Goal: Task Accomplishment & Management: Use online tool/utility

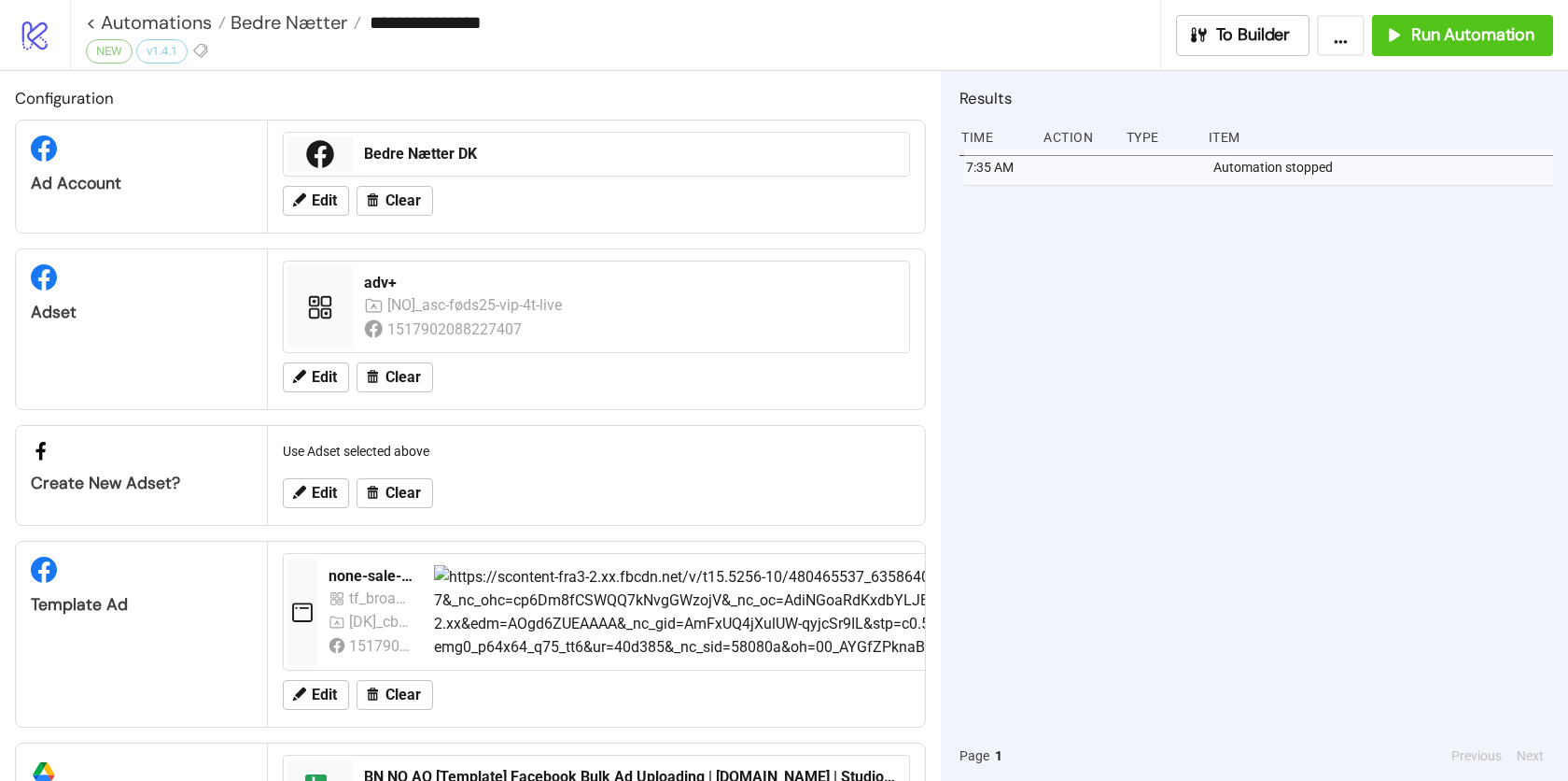
click at [48, 15] on link "logo/logo-mobile" at bounding box center [35, 35] width 70 height 70
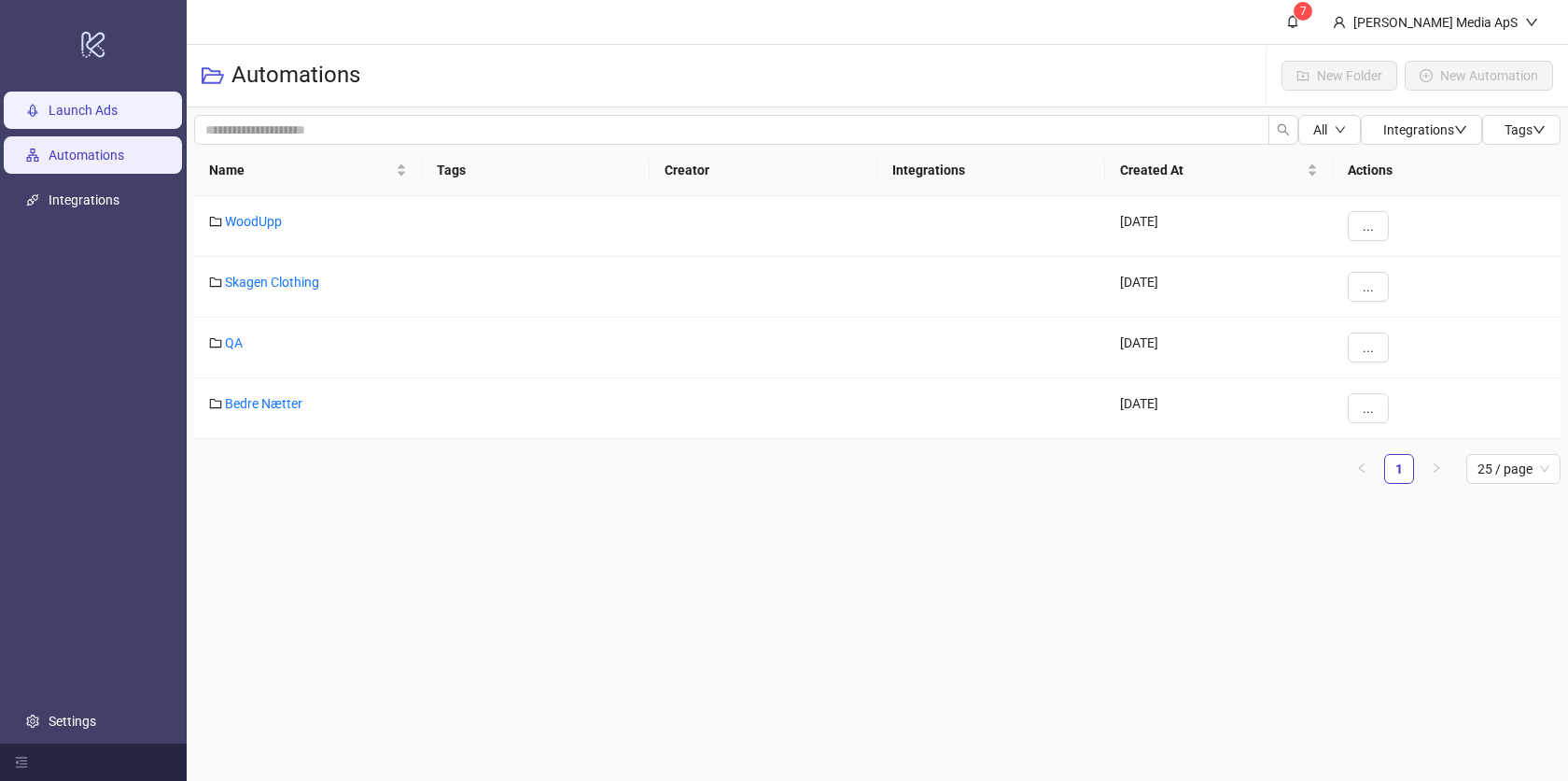
click at [118, 118] on link "Launch Ads" at bounding box center [83, 110] width 69 height 15
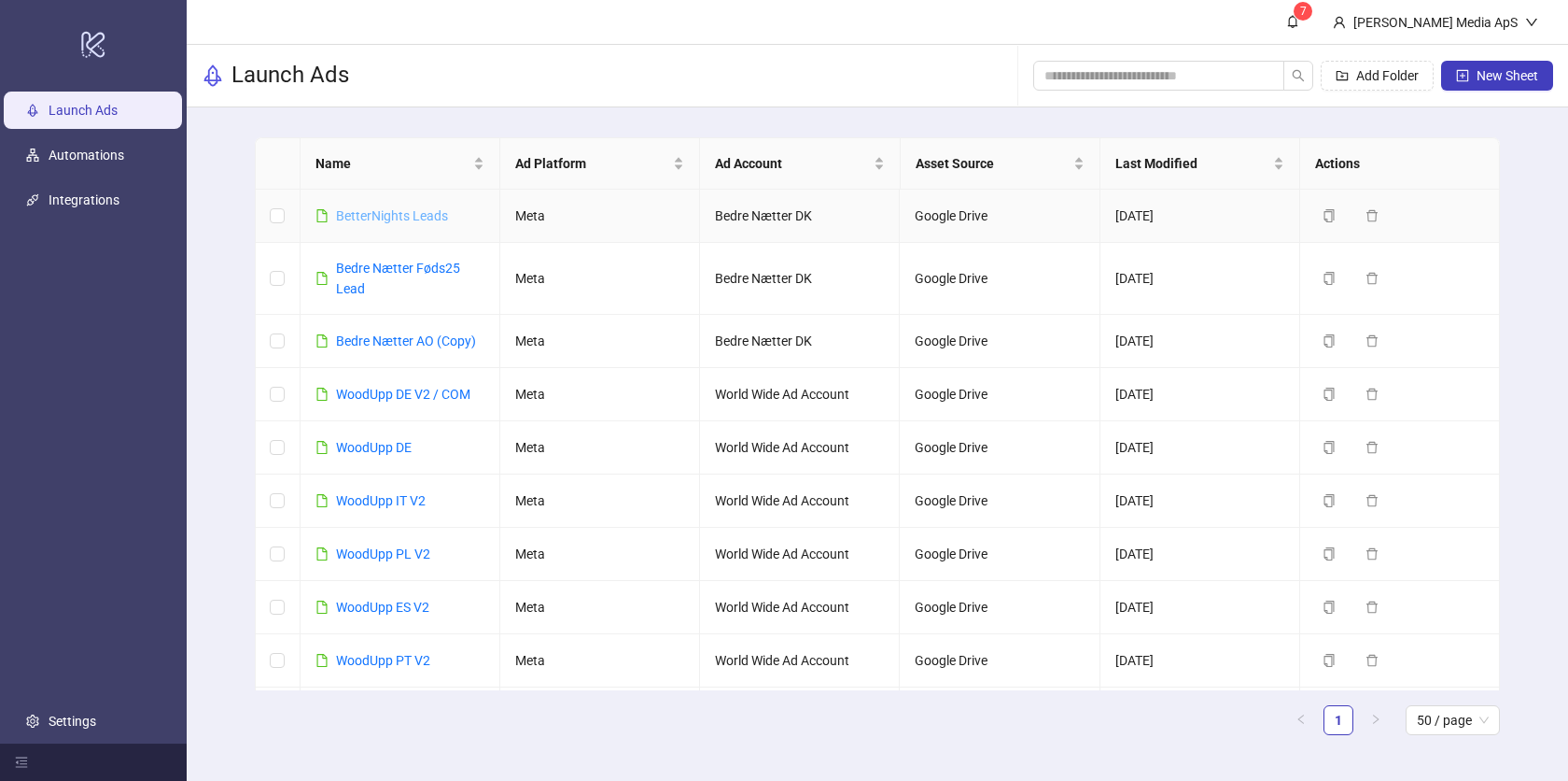
click at [405, 214] on link "BetterNights Leads" at bounding box center [392, 215] width 112 height 15
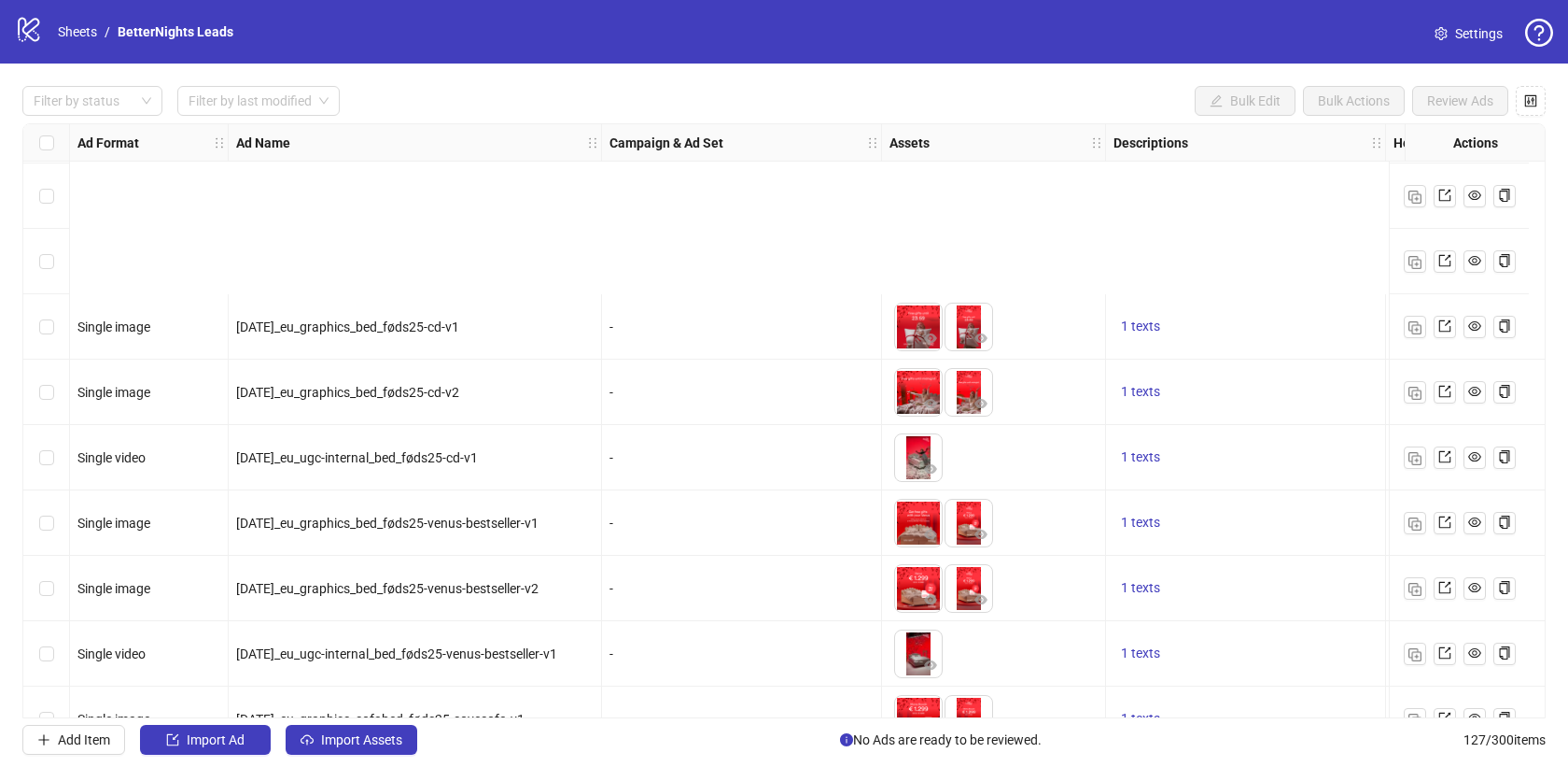
scroll to position [7751, 0]
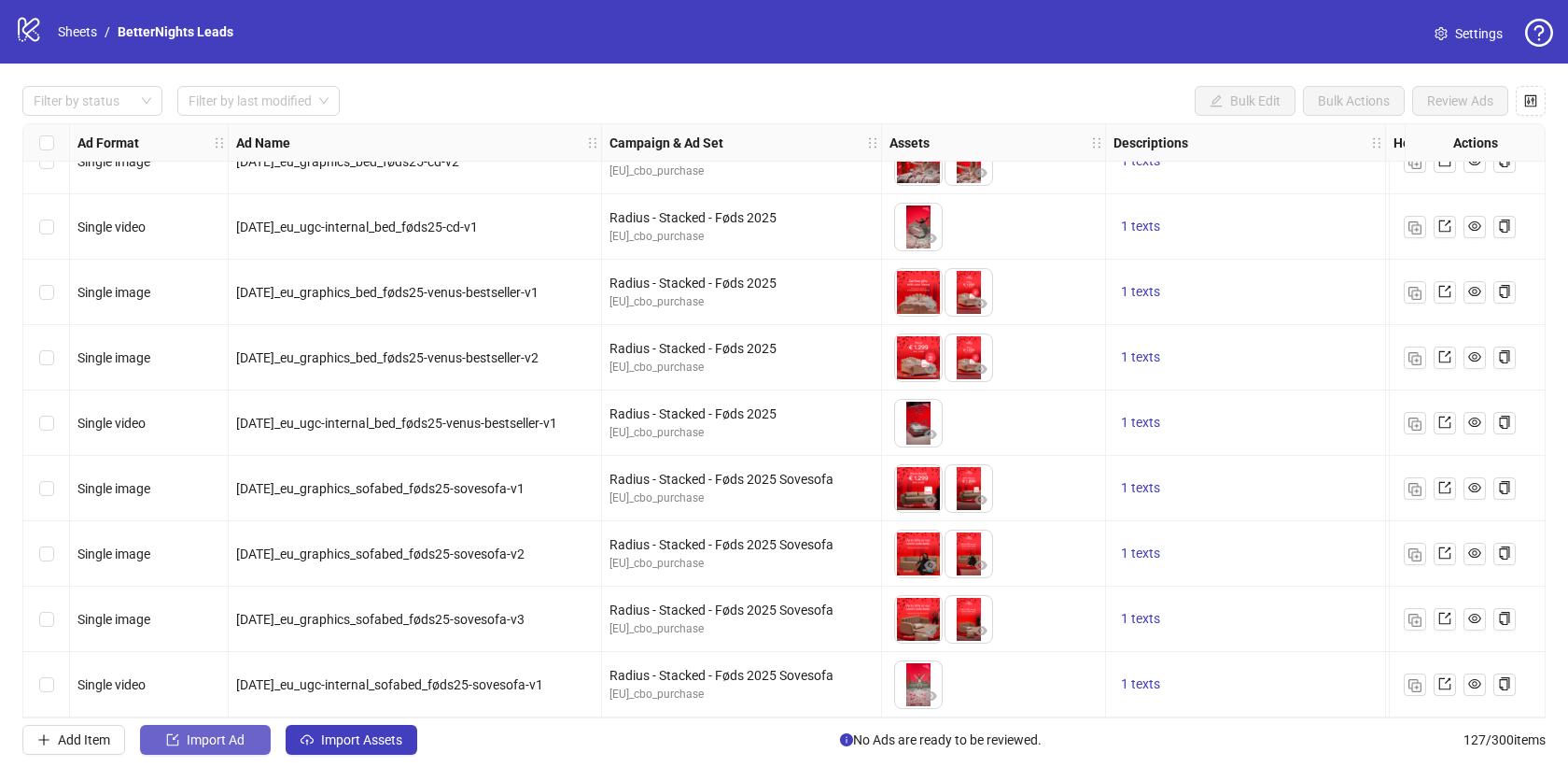
click at [229, 739] on span "Import Ad" at bounding box center [215, 739] width 58 height 15
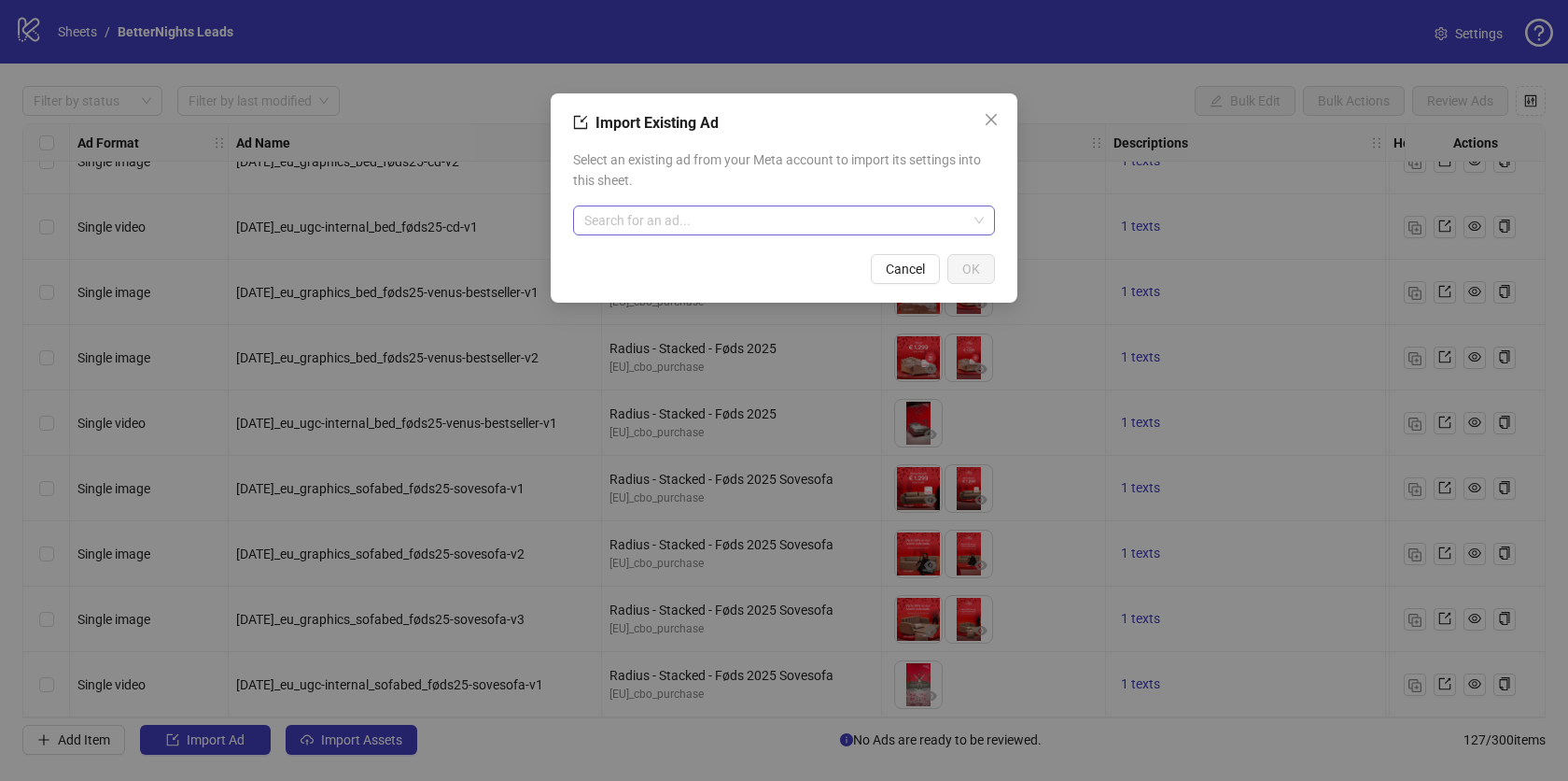
click at [701, 214] on input "search" at bounding box center [775, 220] width 382 height 28
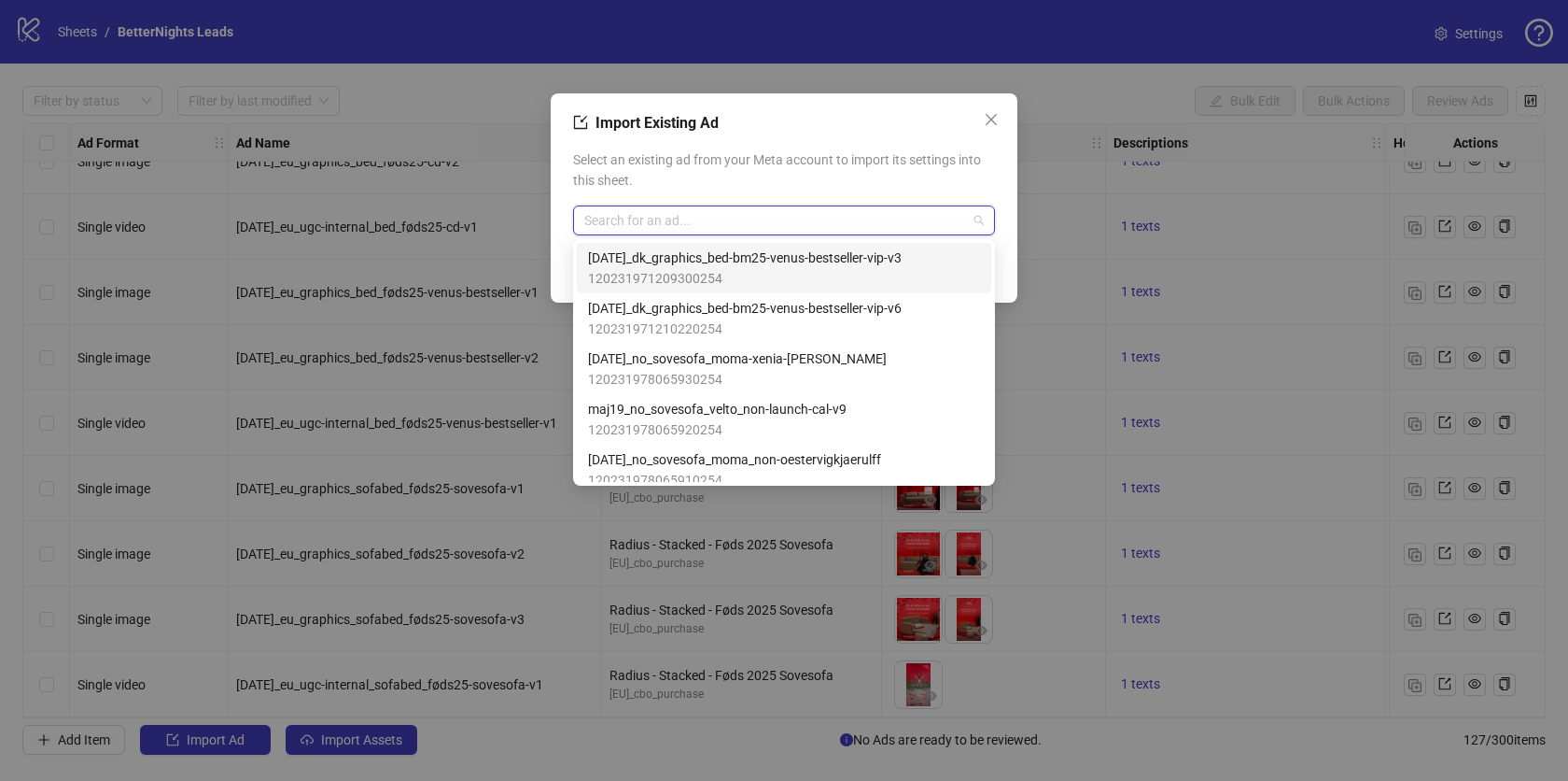
click at [745, 264] on span "[DATE]_dk_graphics_bed-bm25-venus-bestseller-vip-v3" at bounding box center [745, 258] width 314 height 21
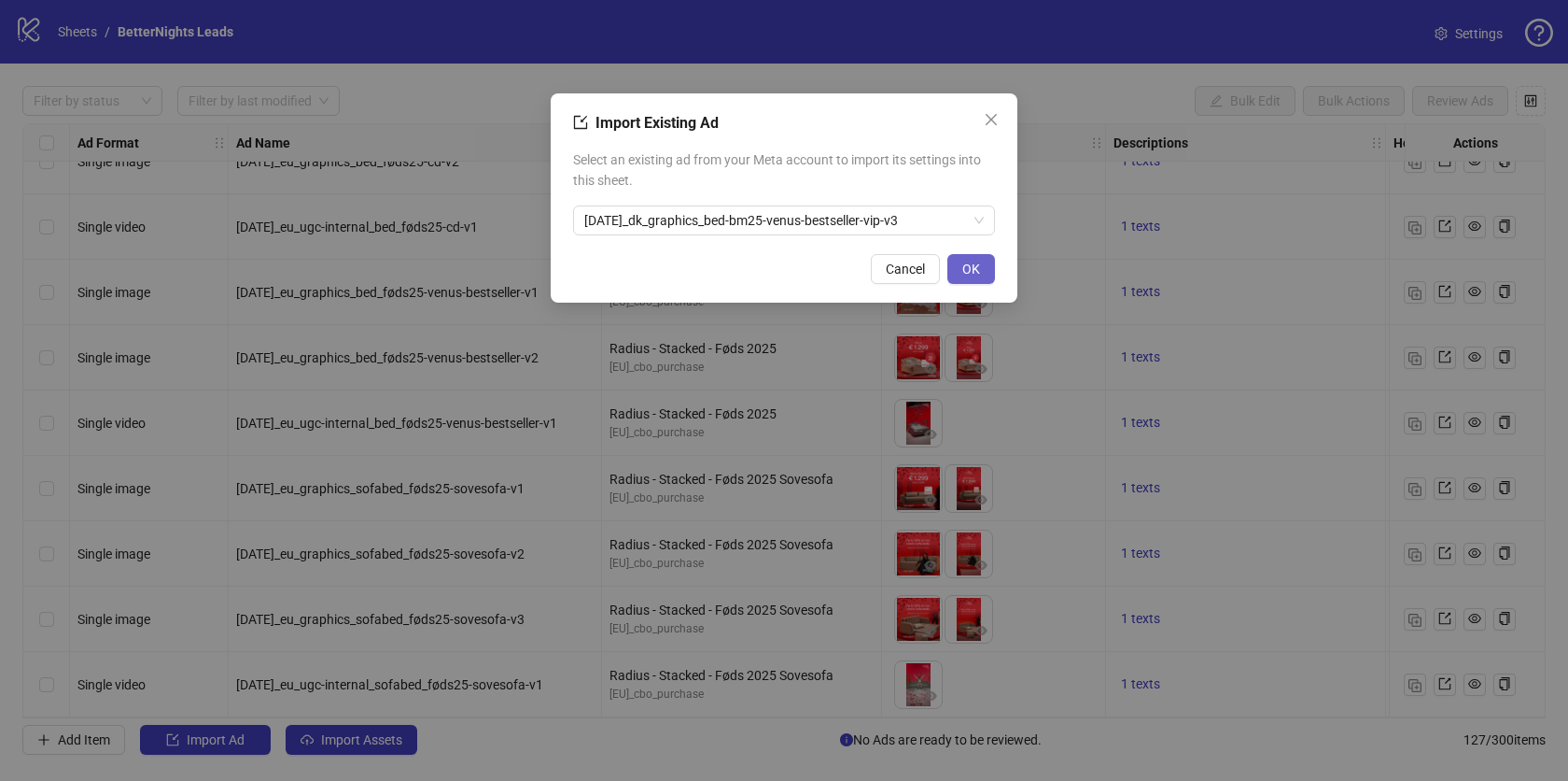
click at [964, 262] on span "OK" at bounding box center [970, 270] width 18 height 15
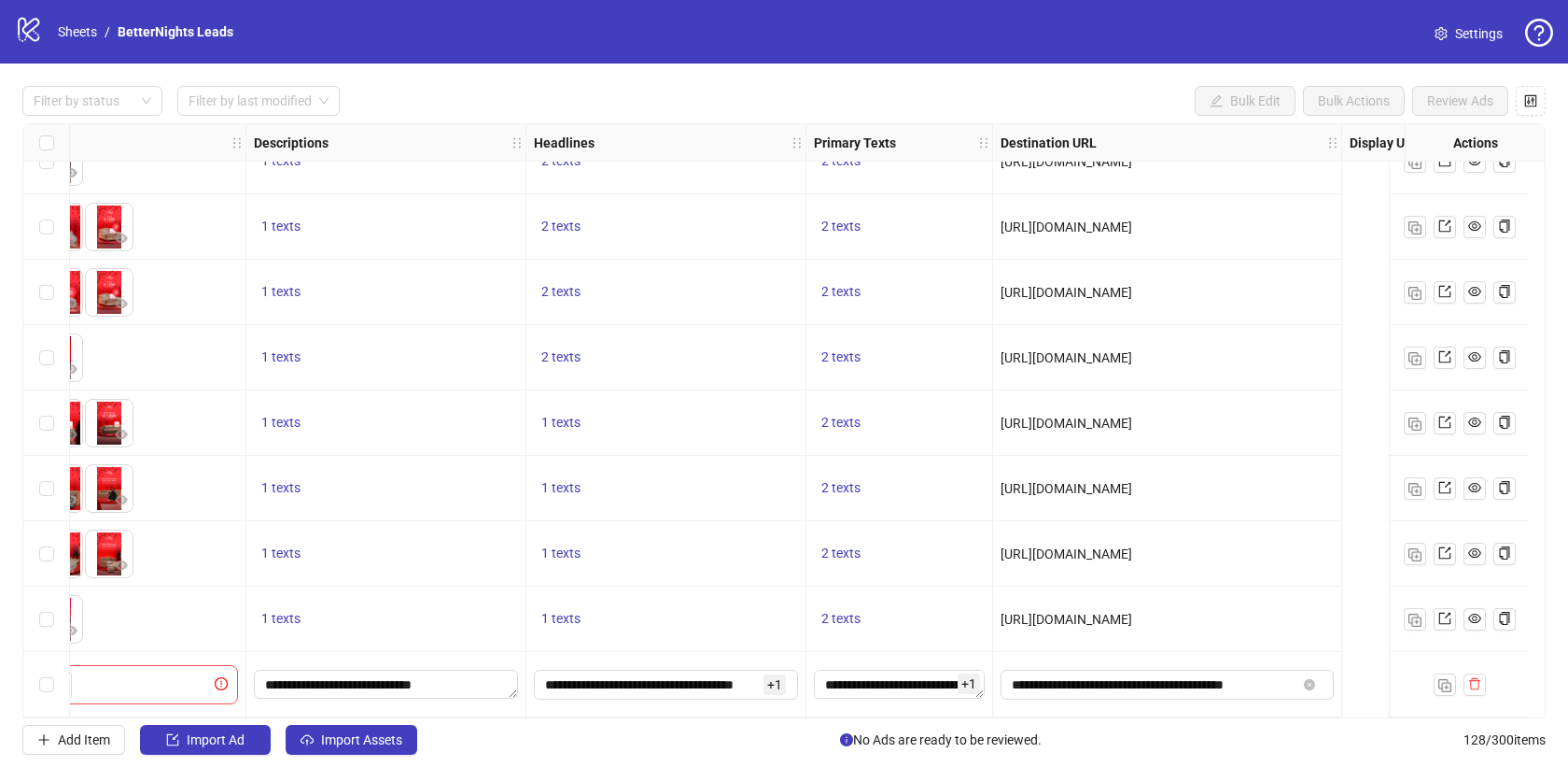
scroll to position [7817, 0]
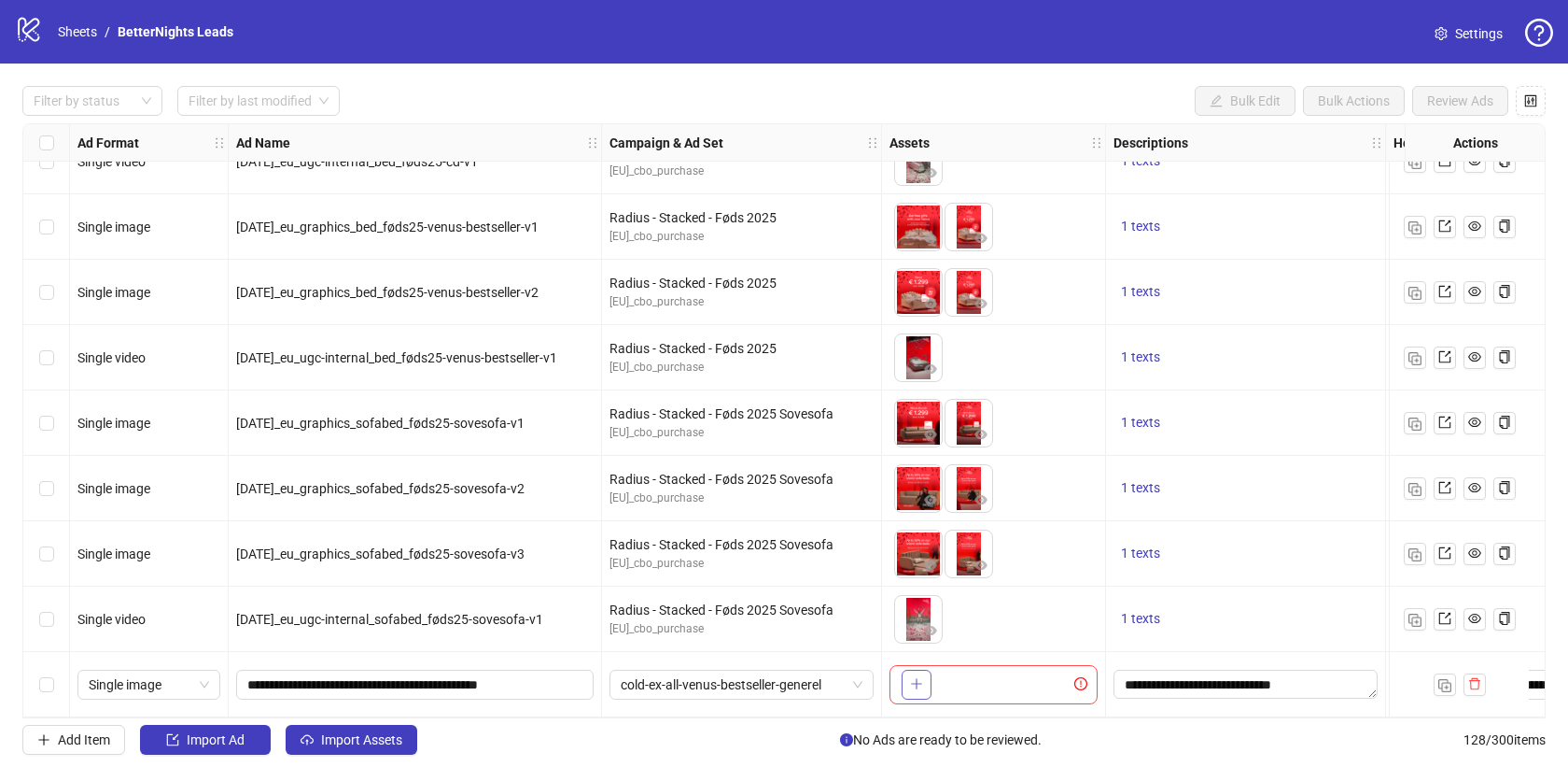
click at [917, 677] on icon "plus" at bounding box center [916, 683] width 13 height 13
click at [1476, 678] on icon "delete" at bounding box center [1475, 683] width 11 height 12
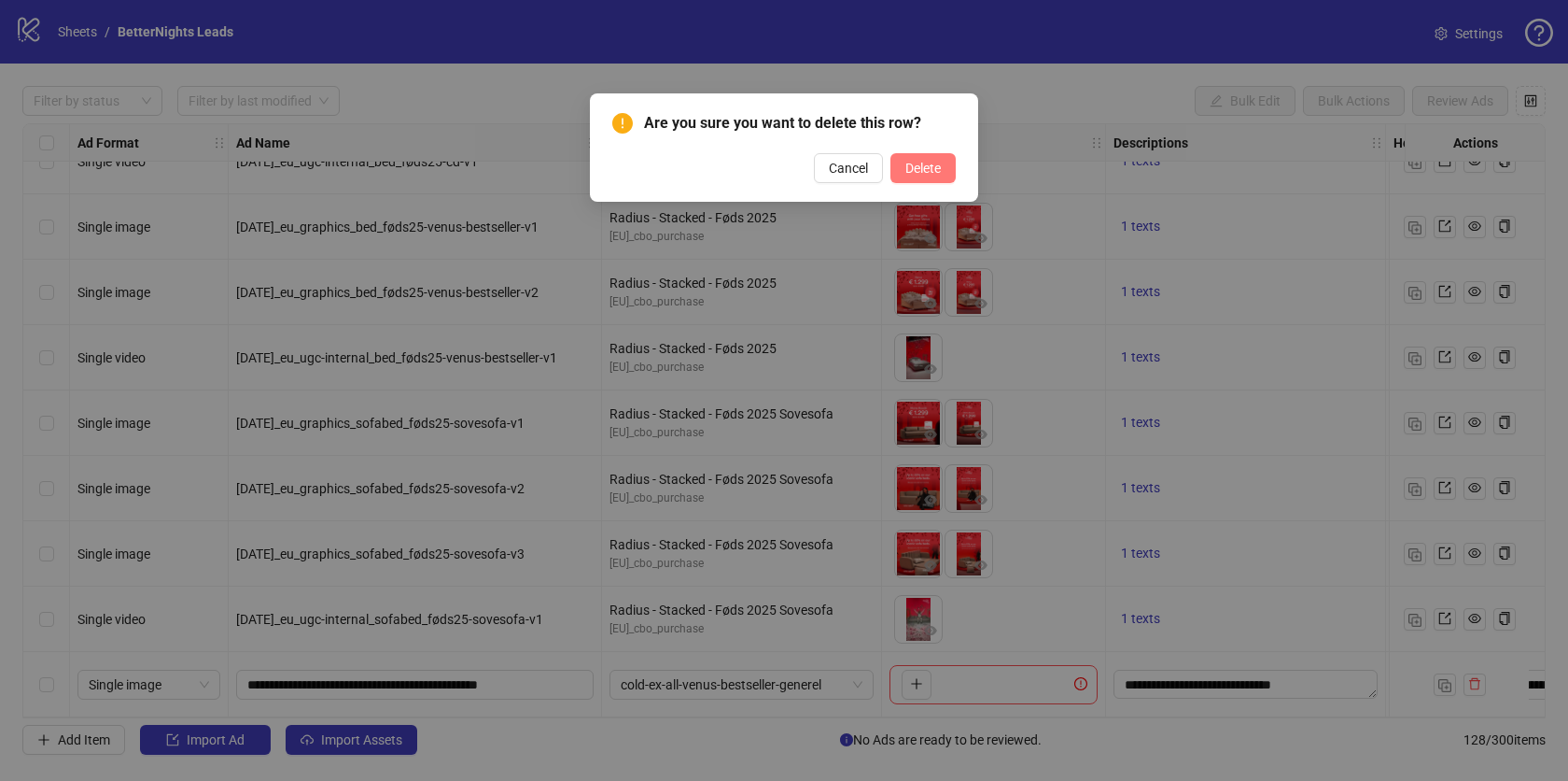
click at [916, 175] on span "Delete" at bounding box center [922, 168] width 35 height 15
